Goal: Task Accomplishment & Management: Use online tool/utility

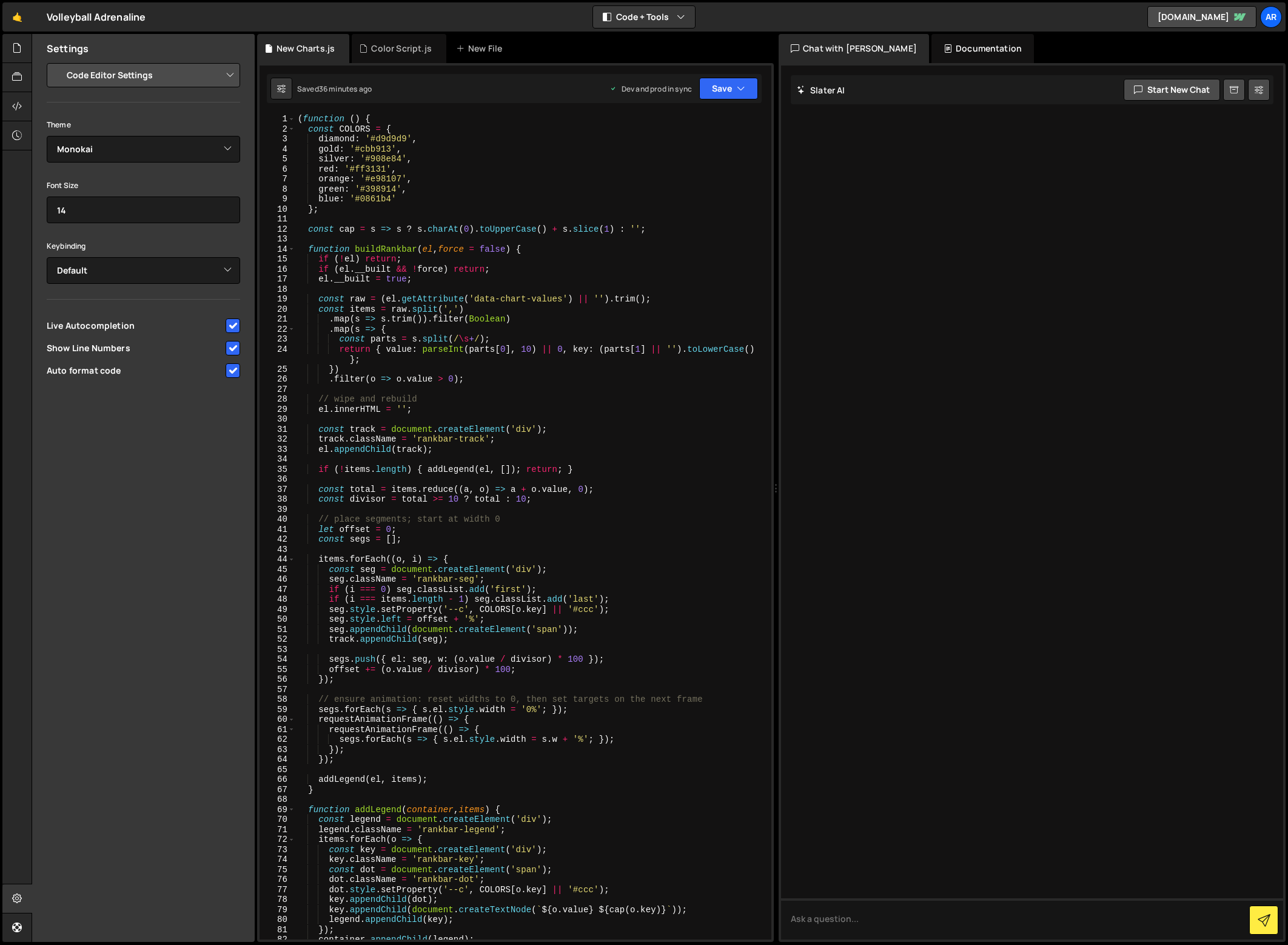
select select "editor"
select select "ace/theme/monokai"
click at [16, 105] on icon at bounding box center [17, 106] width 10 height 13
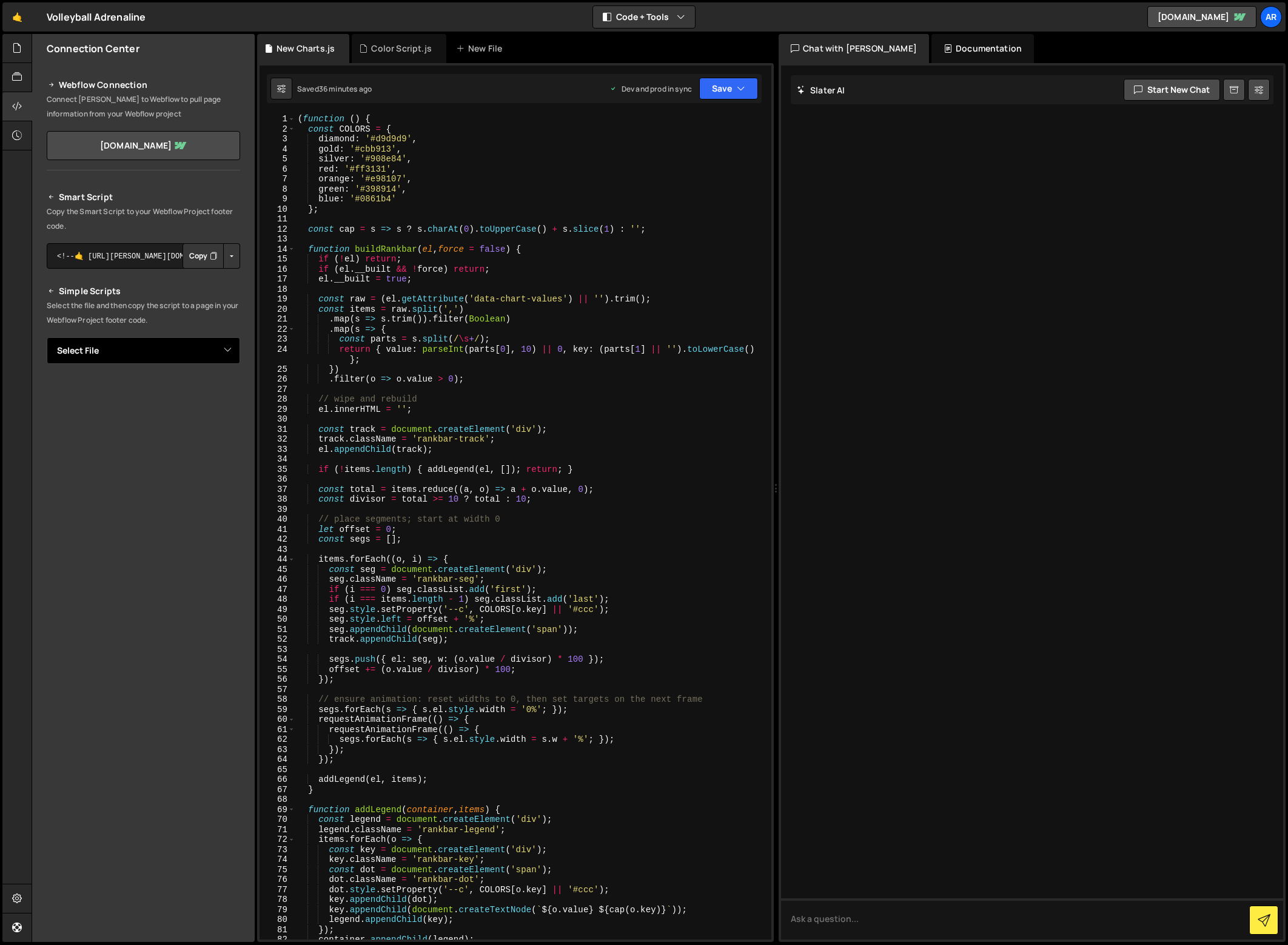
click at [169, 343] on select "Select File Color Script.js New Charts.js" at bounding box center [144, 350] width 193 height 27
click at [276, 94] on button at bounding box center [281, 89] width 22 height 22
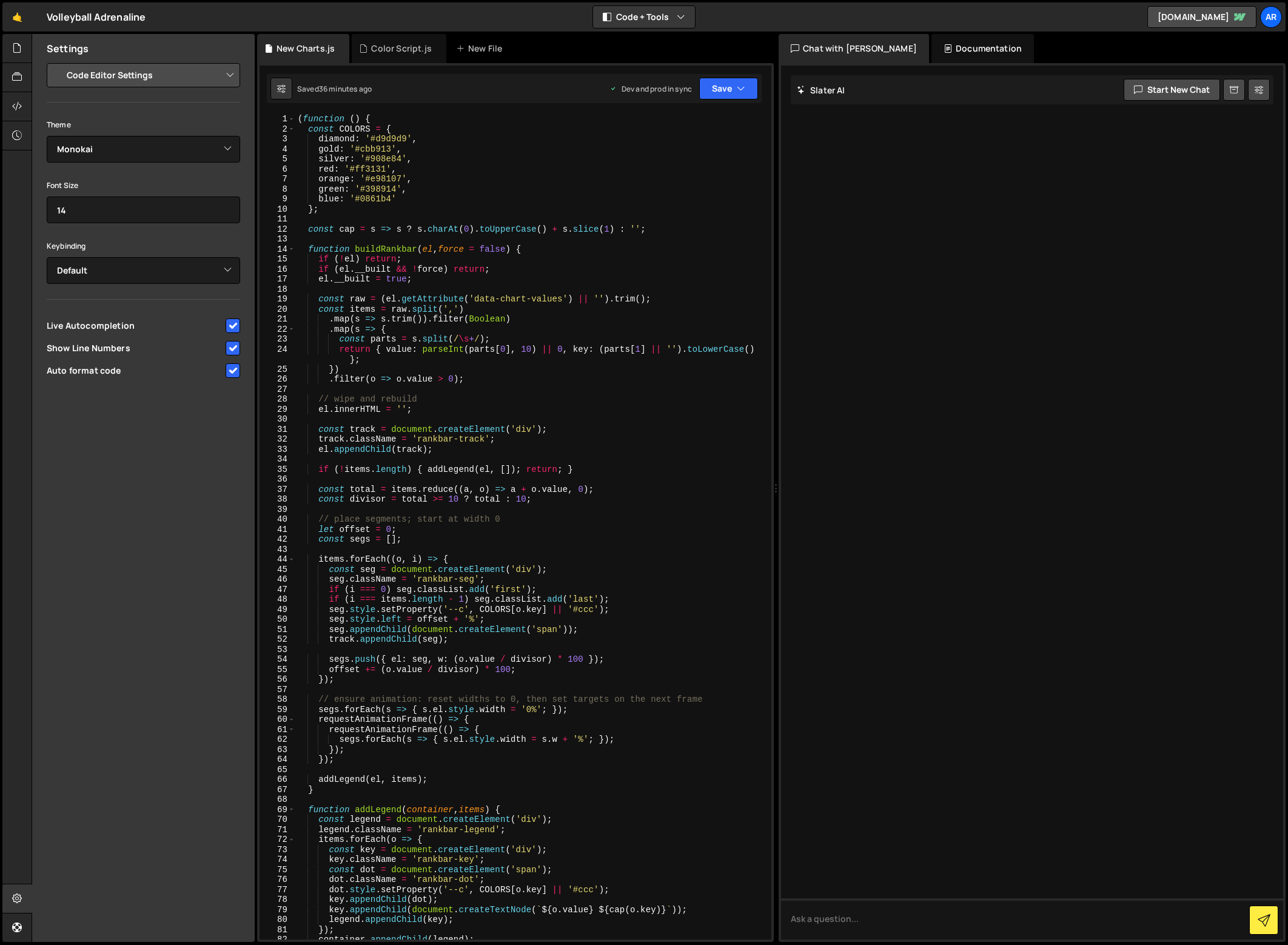
click at [170, 74] on select "Project Settings Code Editor Settings Chat Settings" at bounding box center [146, 75] width 178 height 27
click at [16, 52] on icon at bounding box center [17, 48] width 10 height 13
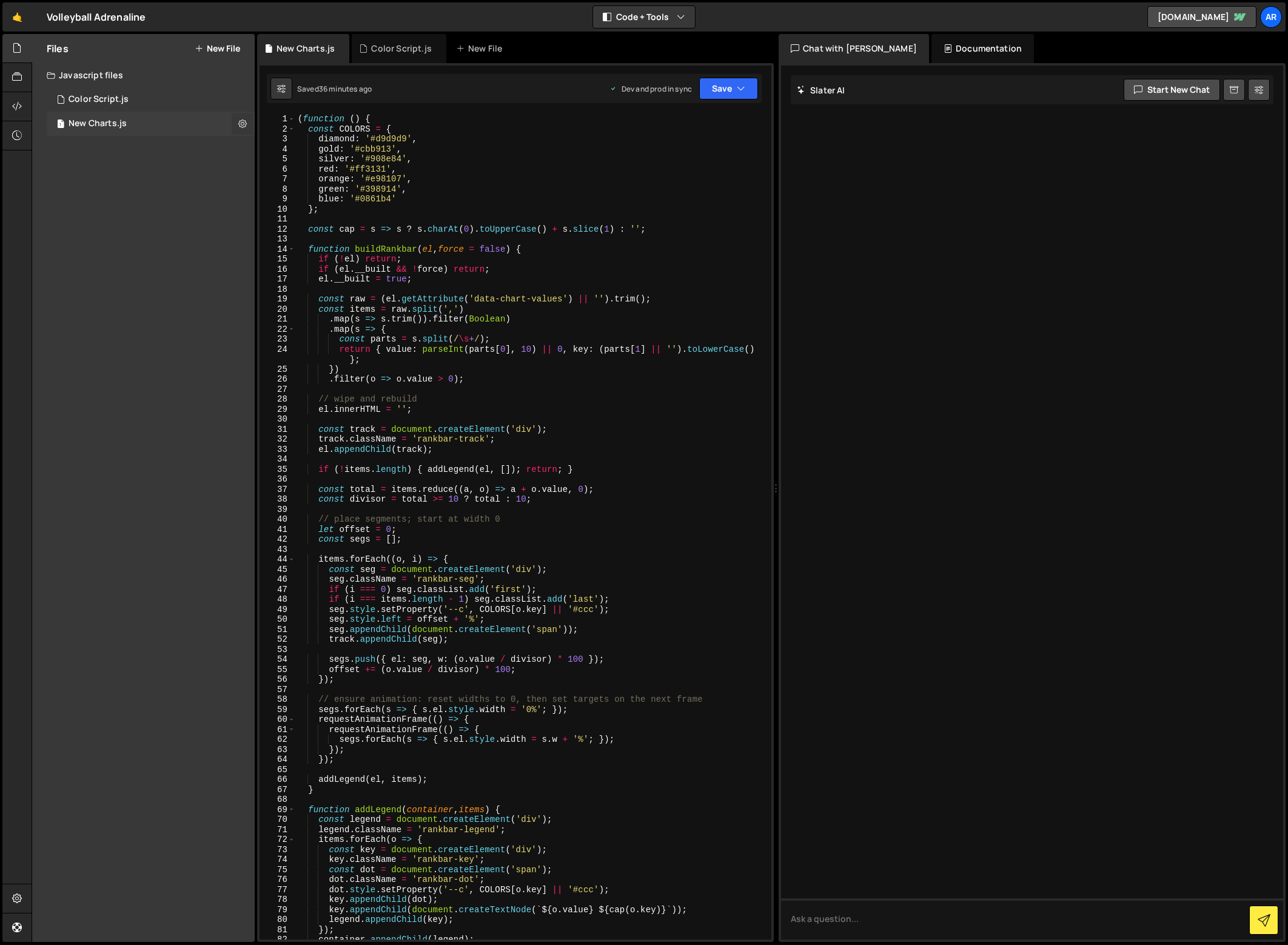
click at [246, 124] on icon at bounding box center [243, 123] width 9 height 12
click at [336, 150] on button "Edit File Settings" at bounding box center [316, 149] width 119 height 24
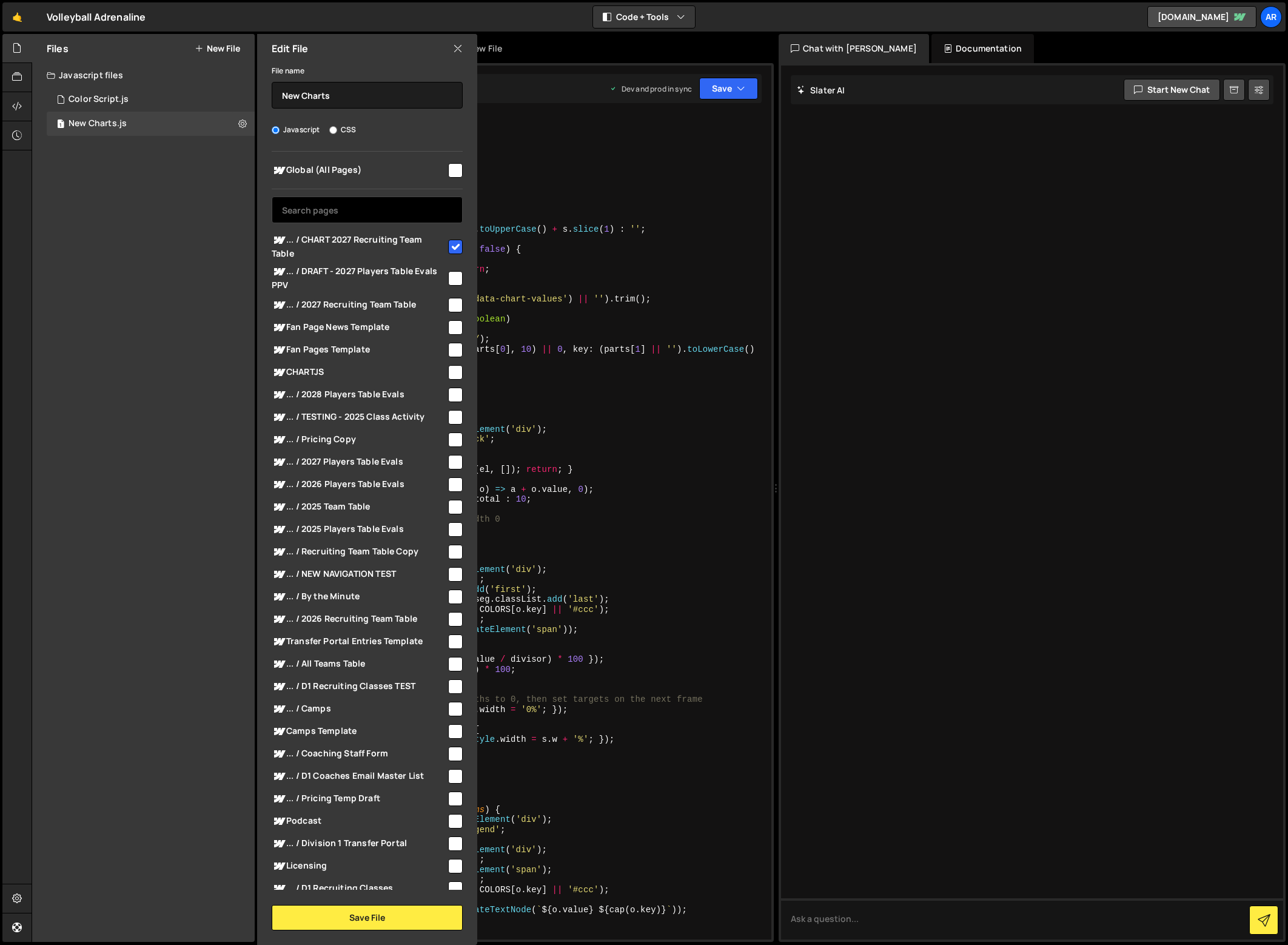
click at [353, 204] on input "text" at bounding box center [367, 210] width 191 height 27
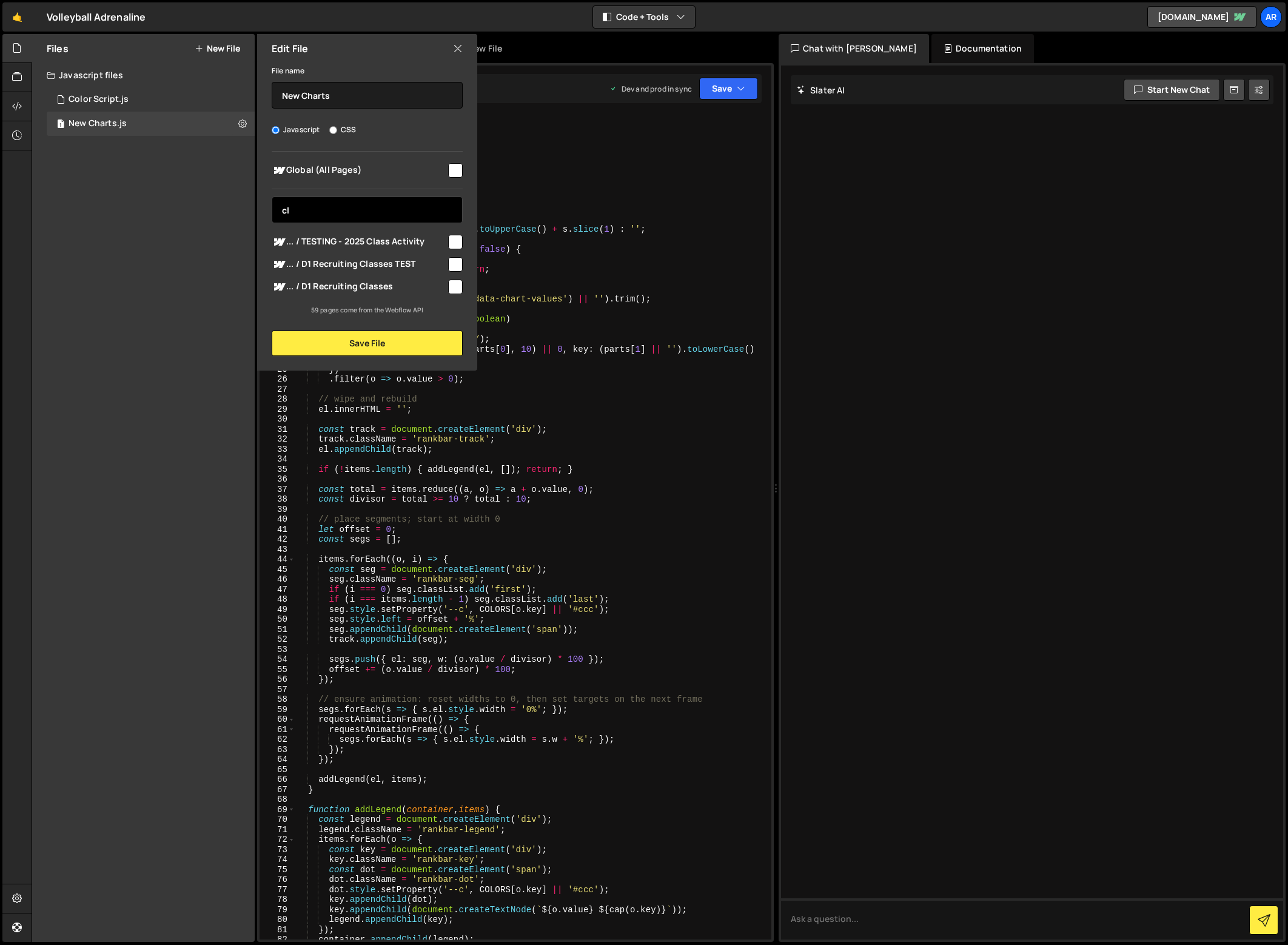
type input "c"
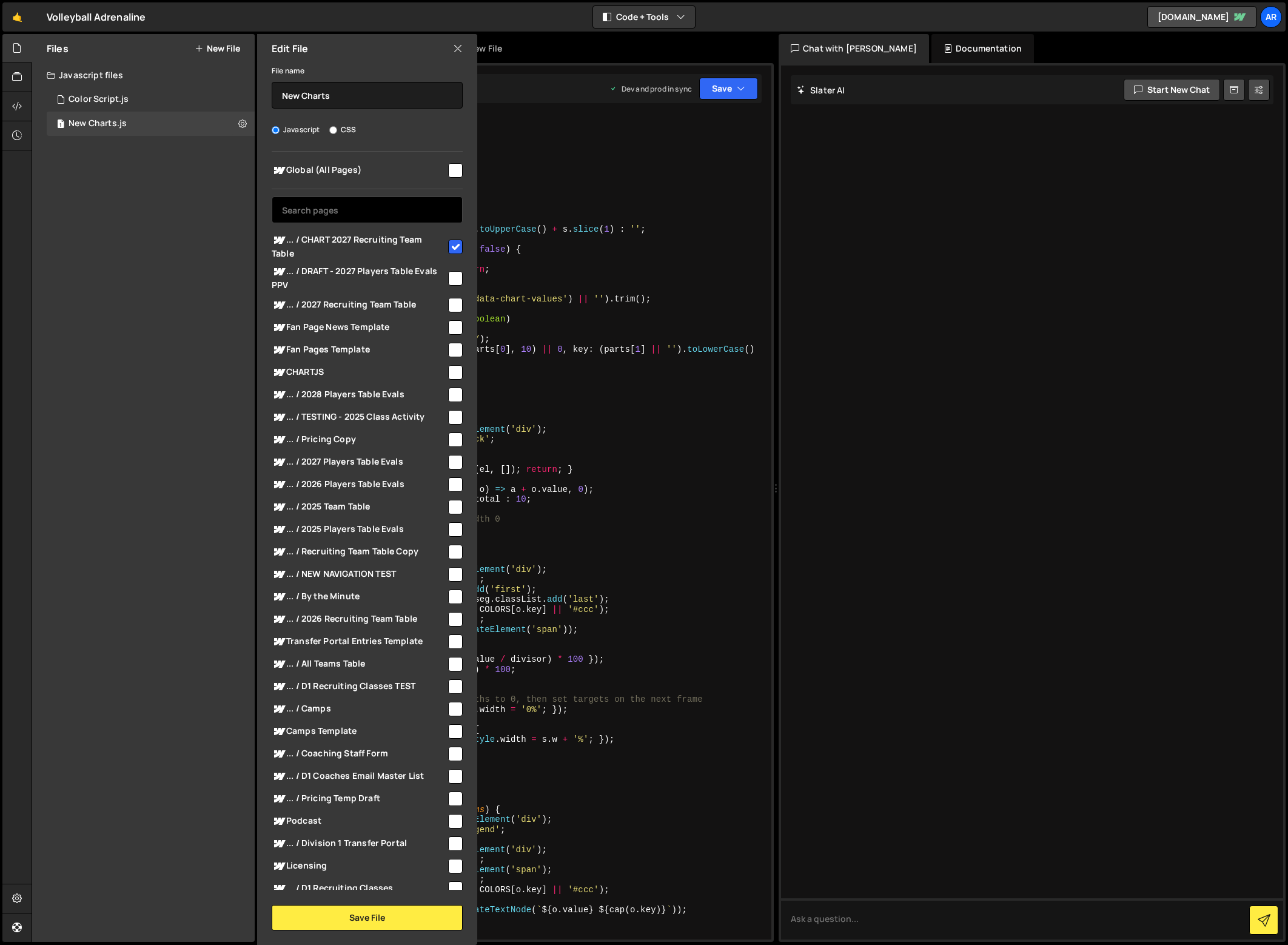
scroll to position [12, 0]
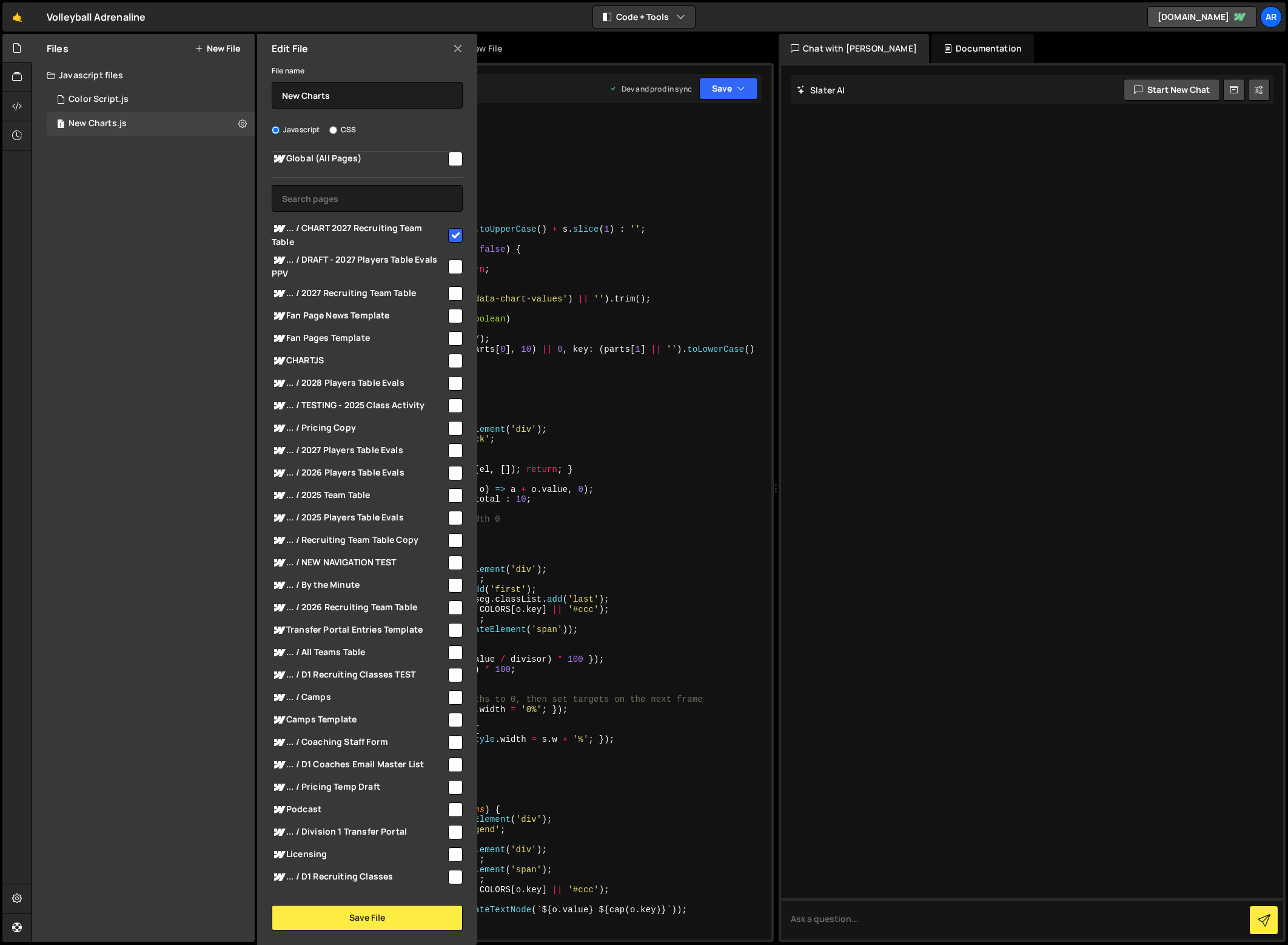
click at [454, 290] on input "checkbox" at bounding box center [455, 293] width 15 height 15
checkbox input "true"
click at [406, 903] on div "File name New Charts Javascript CSS Global (All Pages)" at bounding box center [367, 497] width 220 height 867
click at [406, 915] on button "Save File" at bounding box center [367, 918] width 191 height 26
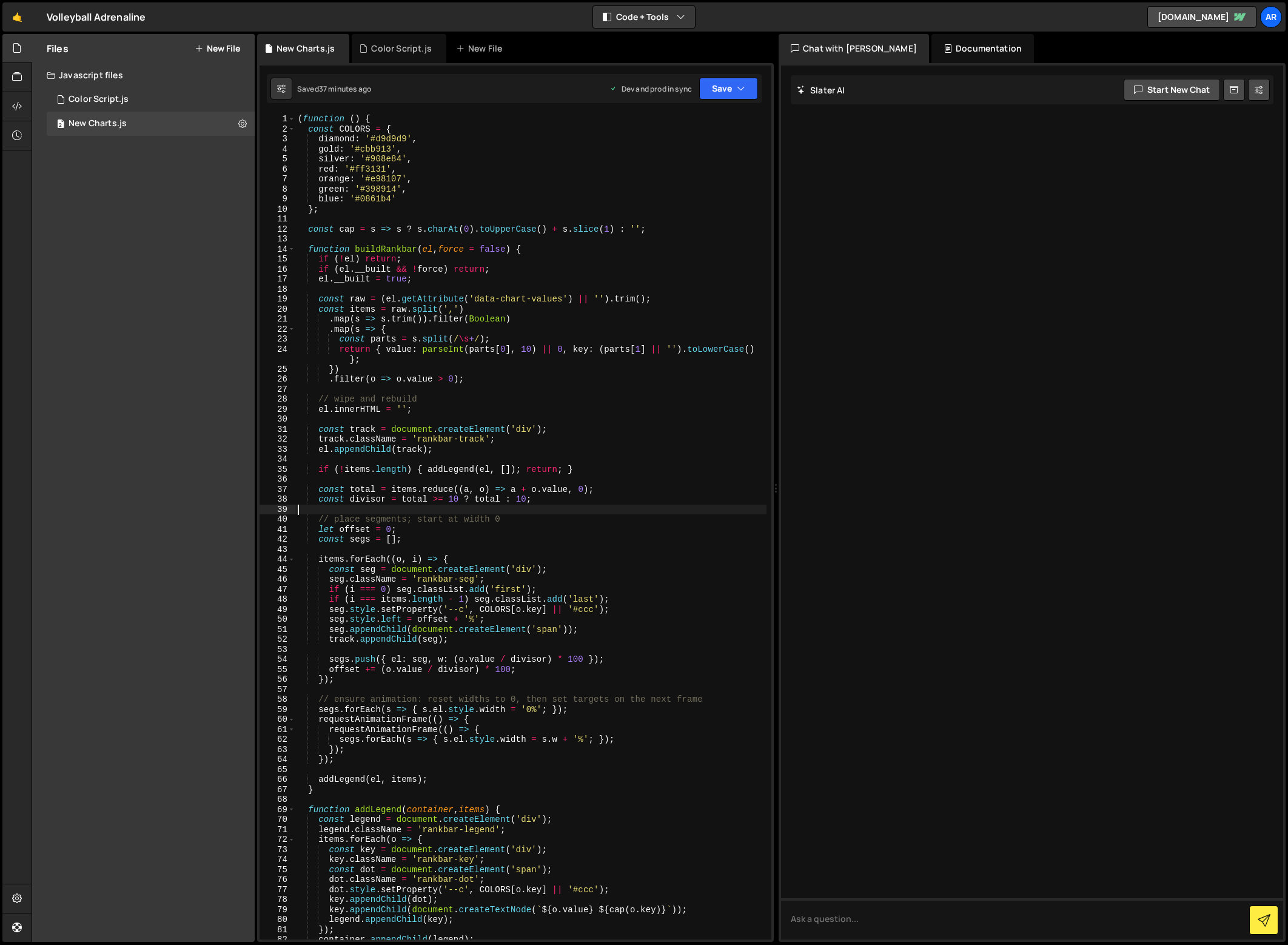
click at [667, 510] on div "( function ( ) { const COLORS = { diamond : '#d9d9d9' , gold : '#cbb913' , silv…" at bounding box center [531, 536] width 471 height 845
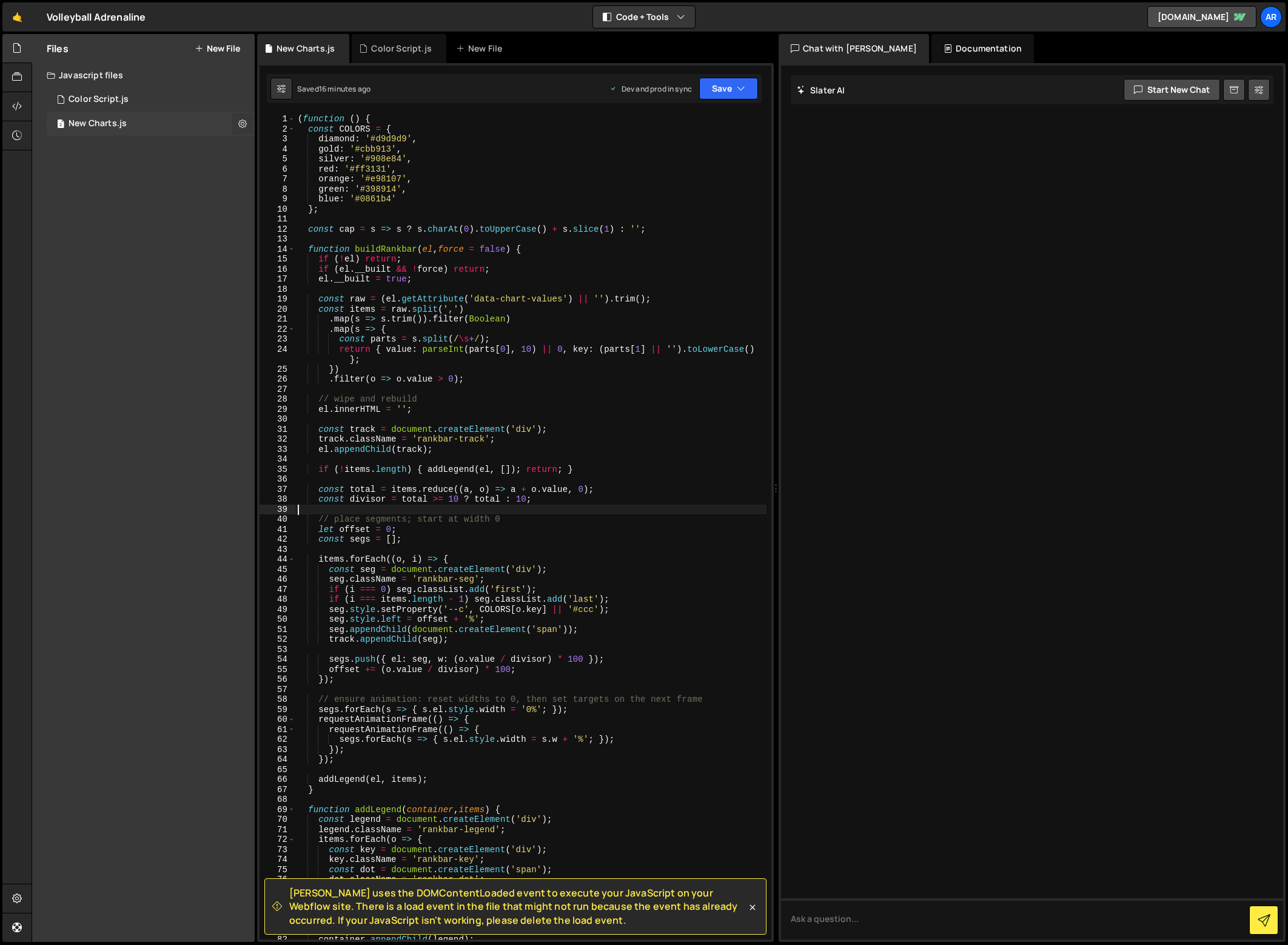
click at [239, 122] on icon at bounding box center [243, 123] width 9 height 12
type input "New Charts"
radio input "true"
checkbox input "true"
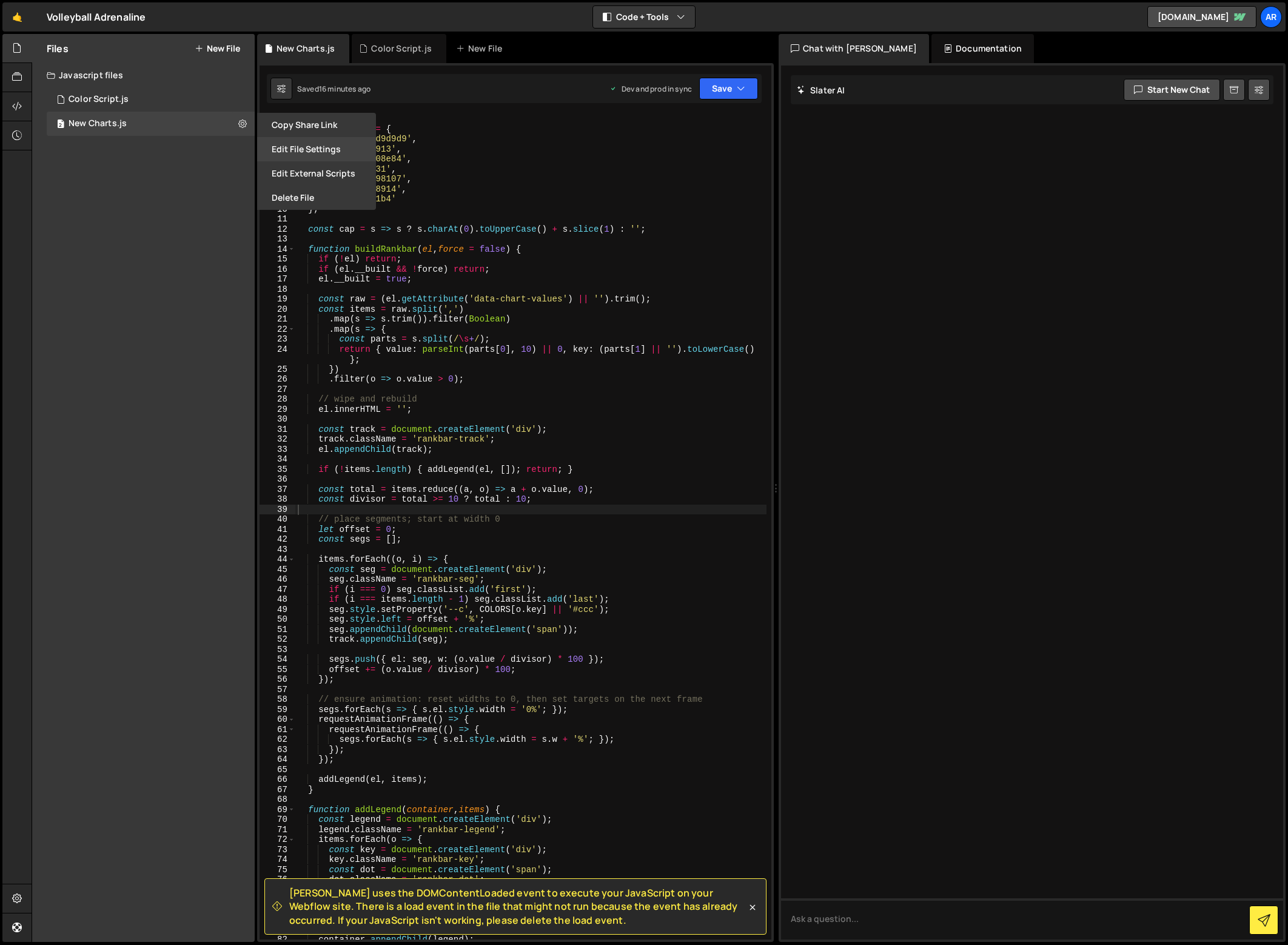
click at [341, 152] on button "Edit File Settings" at bounding box center [316, 149] width 119 height 24
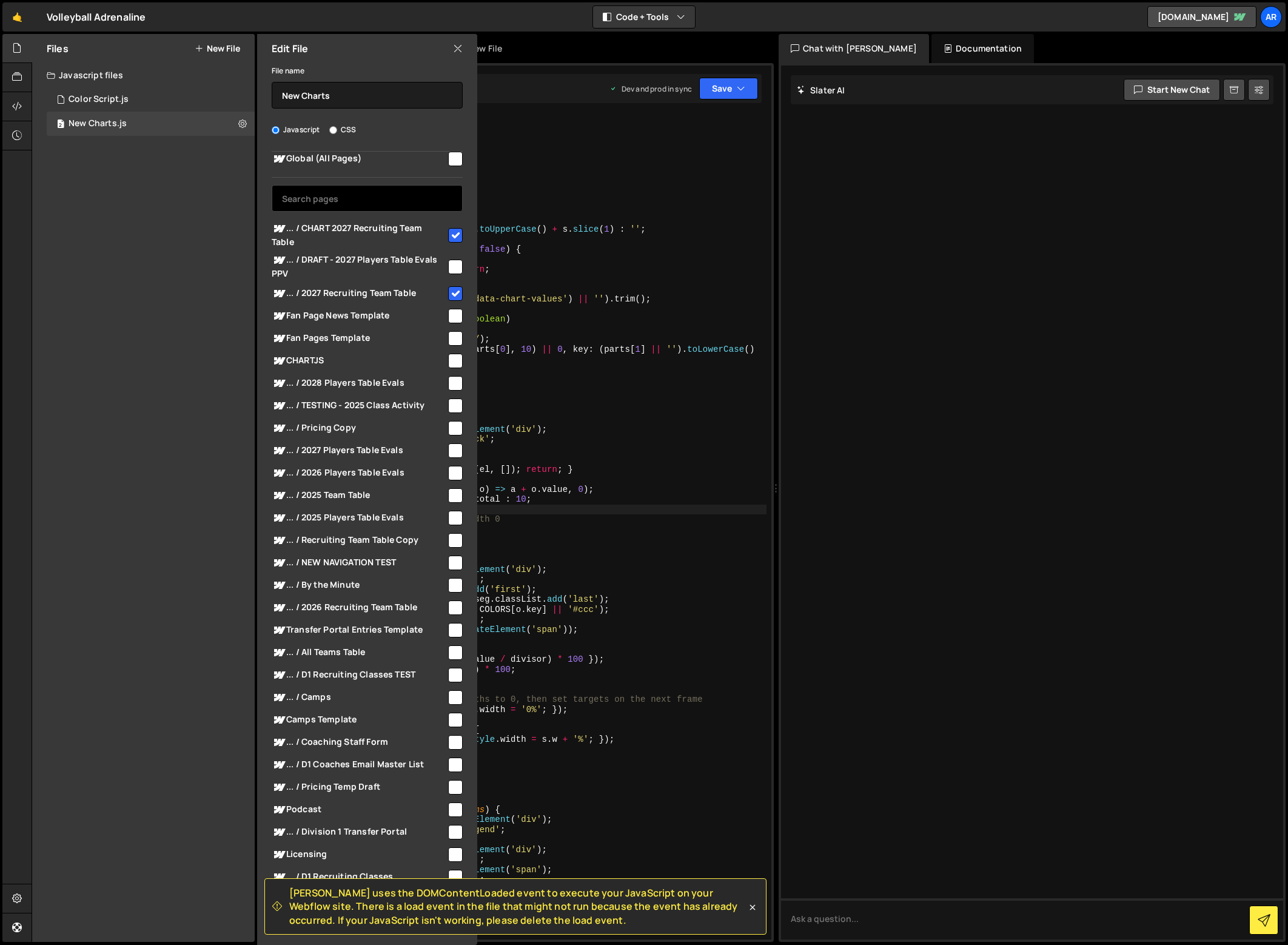
click at [321, 204] on input "text" at bounding box center [367, 198] width 191 height 27
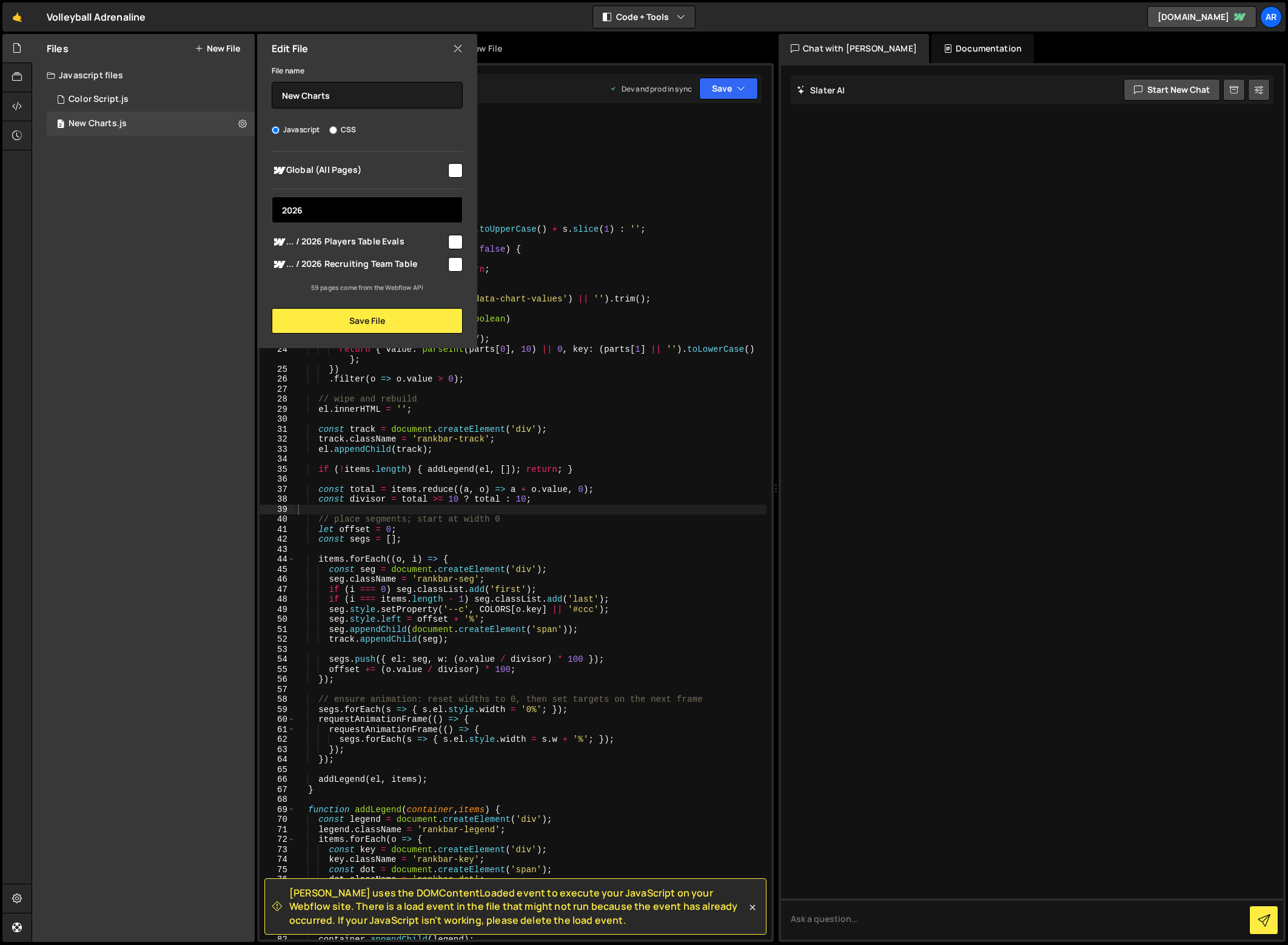
type input "2026"
click at [457, 263] on input "checkbox" at bounding box center [455, 265] width 15 height 15
checkbox input "true"
click at [420, 328] on button "Save File" at bounding box center [367, 321] width 191 height 26
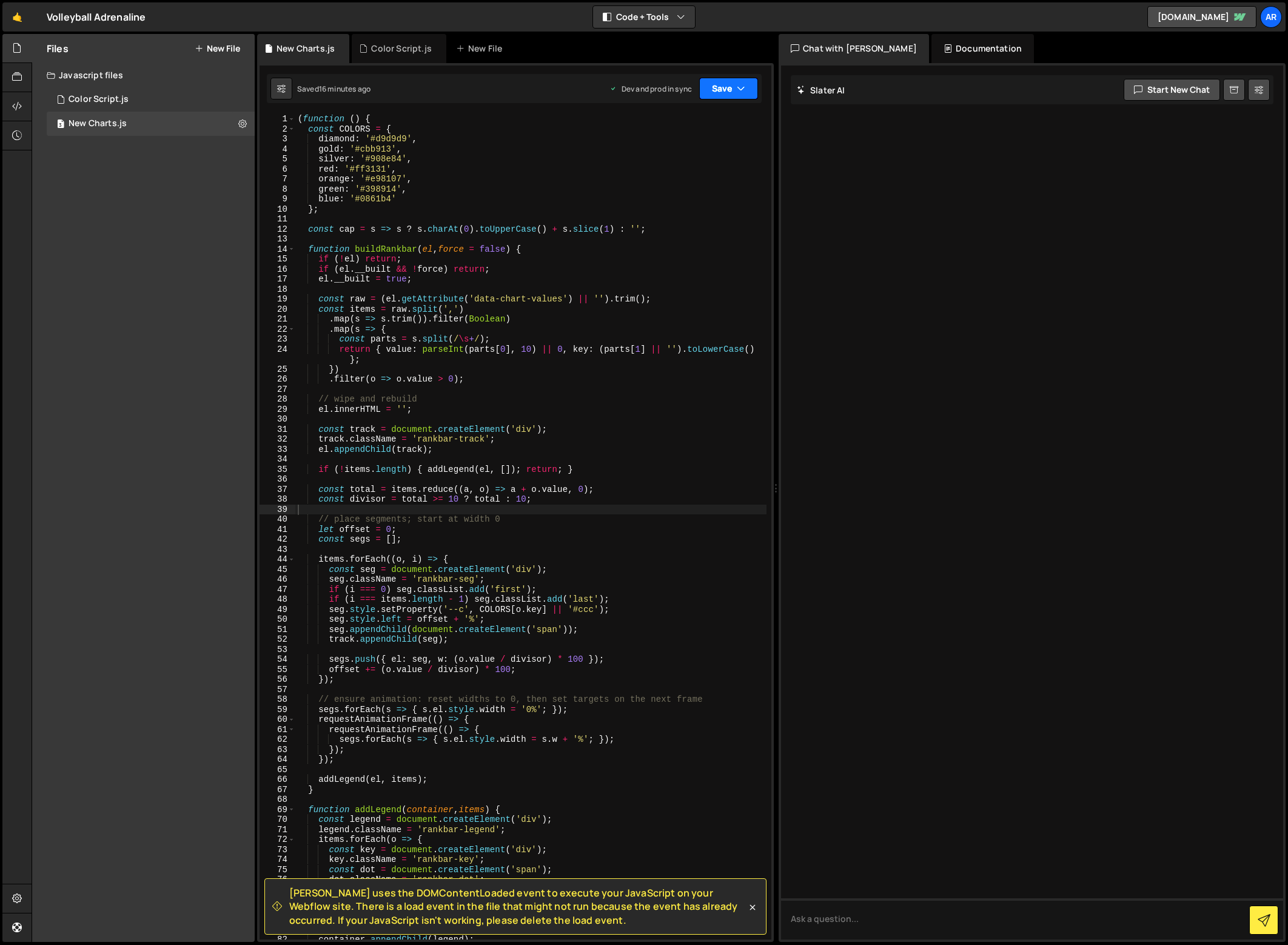
click at [726, 92] on button "Save" at bounding box center [728, 89] width 59 height 22
click at [670, 288] on div "( function ( ) { const COLORS = { diamond : '#d9d9d9' , gold : '#cbb913' , silv…" at bounding box center [531, 536] width 471 height 845
